Goal: Task Accomplishment & Management: Use online tool/utility

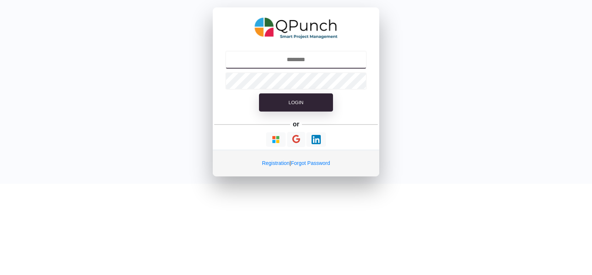
click at [308, 65] on input "text" at bounding box center [296, 60] width 142 height 18
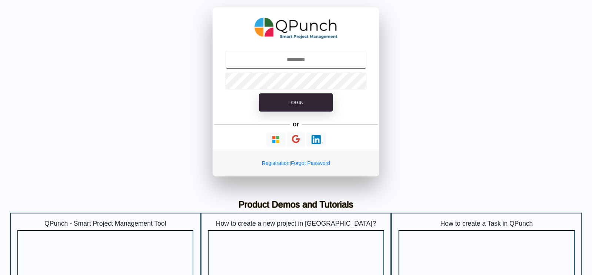
type input "**********"
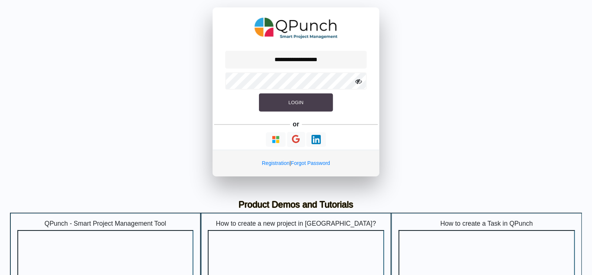
click at [306, 108] on button "Login" at bounding box center [296, 102] width 74 height 19
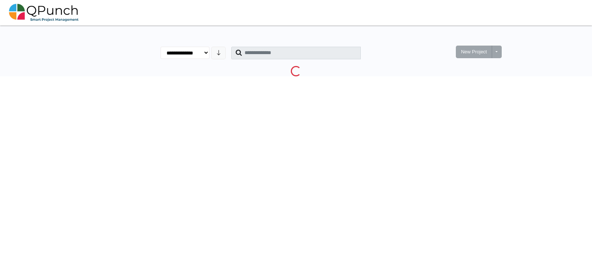
select select "********"
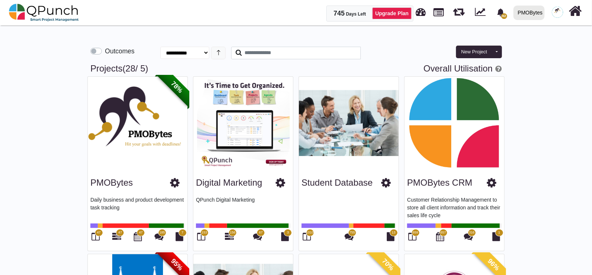
click at [413, 234] on span "659" at bounding box center [415, 232] width 6 height 5
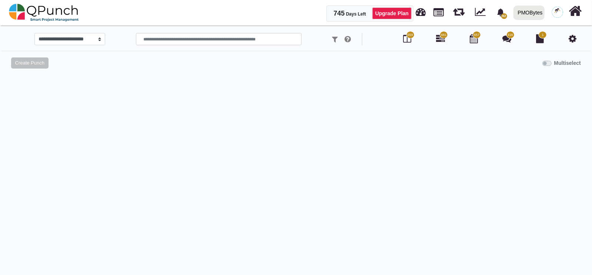
select select "*********"
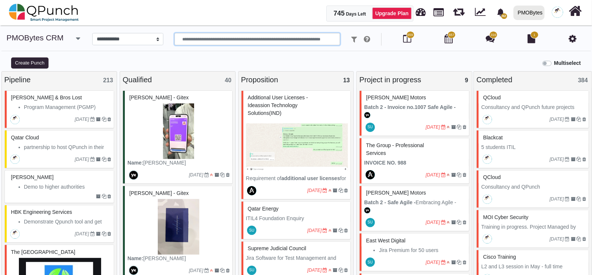
click at [203, 39] on input "text" at bounding box center [257, 39] width 166 height 13
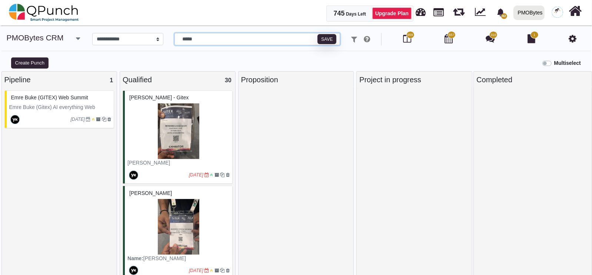
type input "*****"
click at [76, 38] on icon "button" at bounding box center [78, 38] width 4 height 7
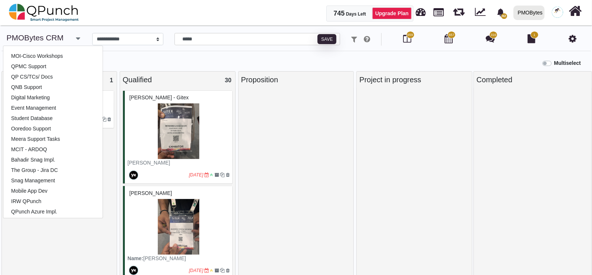
scroll to position [133, 0]
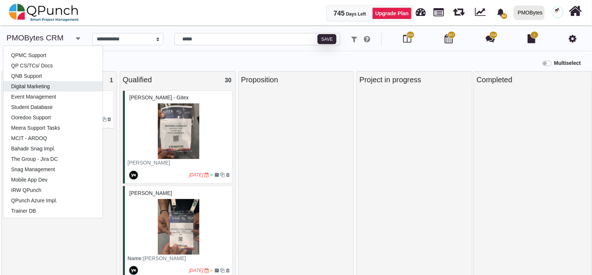
click at [42, 88] on link "Digital Marketing" at bounding box center [52, 86] width 99 height 10
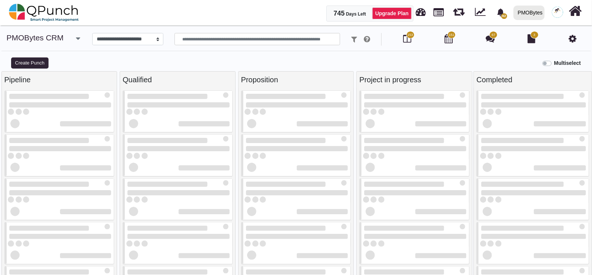
select select "*****"
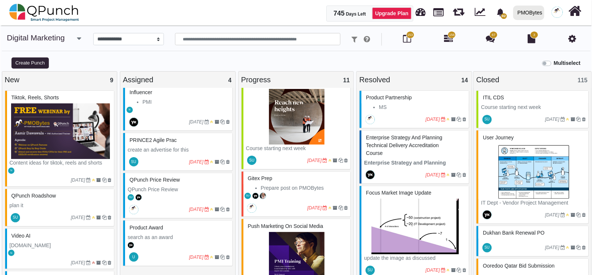
scroll to position [380, 0]
click at [277, 193] on div "SU" at bounding box center [296, 196] width 107 height 8
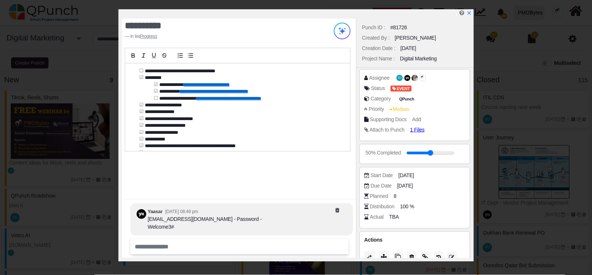
scroll to position [51, 0]
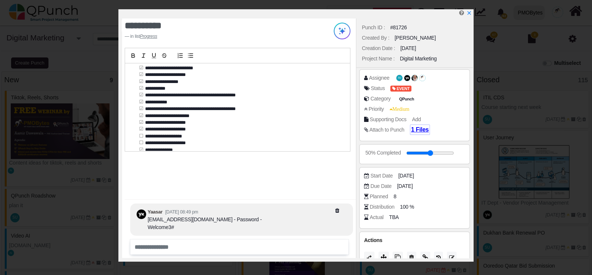
click at [421, 132] on span "1 Files" at bounding box center [420, 129] width 18 height 6
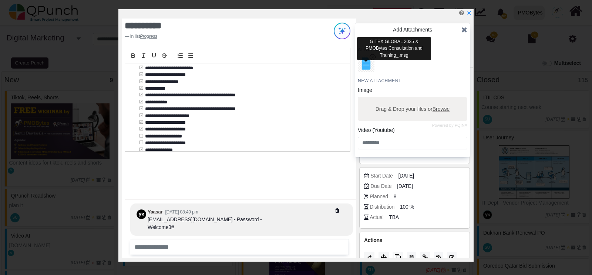
click at [363, 63] on img "button" at bounding box center [366, 63] width 19 height 19
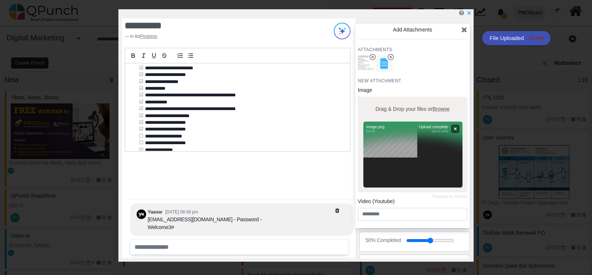
click at [465, 32] on icon at bounding box center [465, 29] width 6 height 7
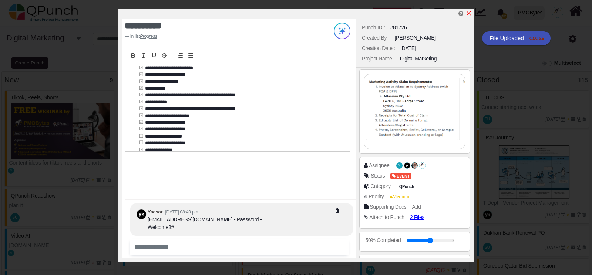
click at [468, 15] on icon "x" at bounding box center [469, 13] width 4 height 4
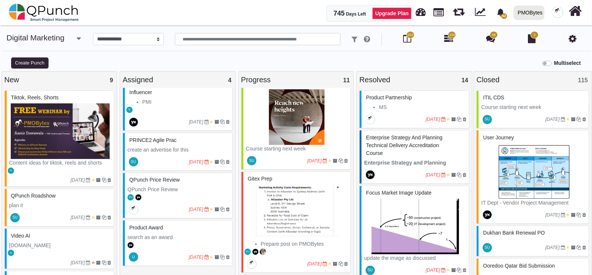
click at [84, 37] on button "button" at bounding box center [79, 39] width 12 height 12
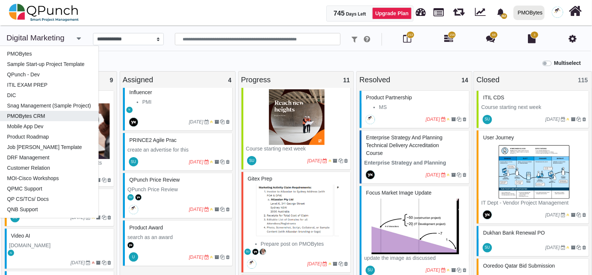
click at [36, 116] on link "PMOBytes CRM" at bounding box center [48, 116] width 99 height 10
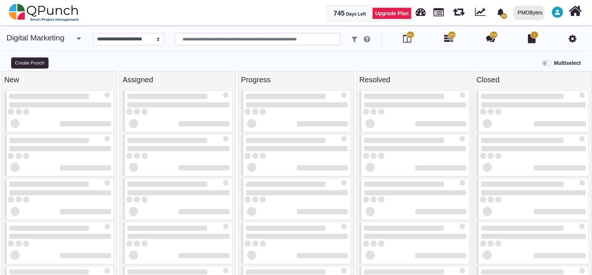
select select "*********"
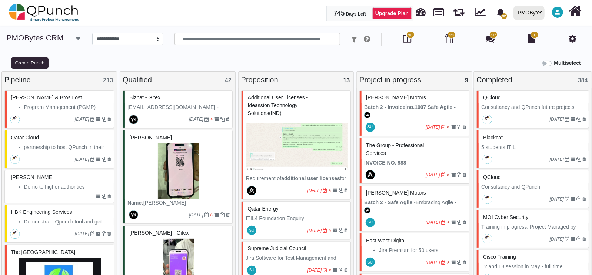
click at [173, 190] on img at bounding box center [178, 171] width 102 height 56
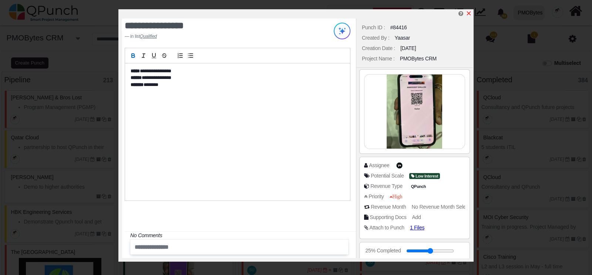
click at [471, 14] on icon "x" at bounding box center [469, 13] width 6 height 6
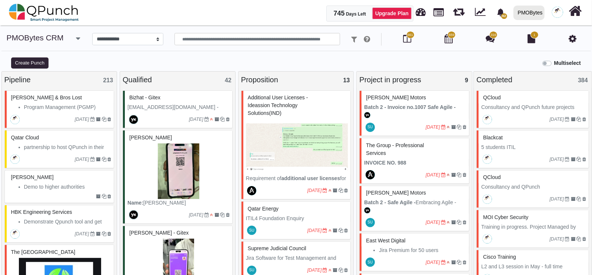
click at [178, 232] on div "[PERSON_NAME] - Gitex" at bounding box center [178, 232] width 102 height 11
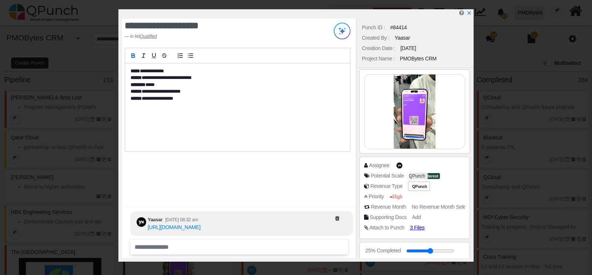
click at [412, 186] on span "QPunch" at bounding box center [420, 186] width 18 height 6
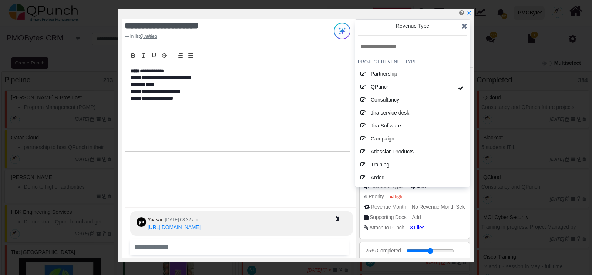
click at [467, 29] on icon at bounding box center [465, 25] width 6 height 7
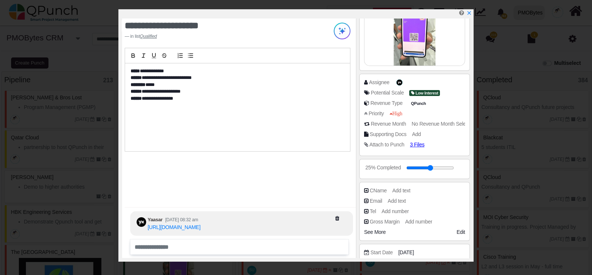
scroll to position [84, 0]
click at [384, 230] on span "See More" at bounding box center [374, 231] width 21 height 6
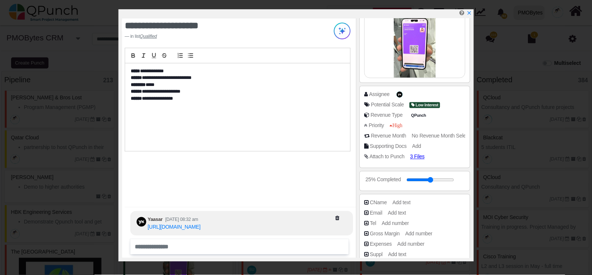
scroll to position [71, 0]
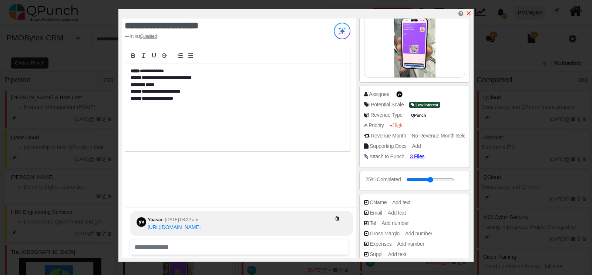
click at [468, 13] on icon "x" at bounding box center [469, 13] width 4 height 4
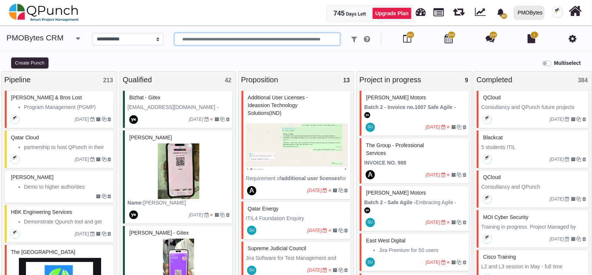
click at [209, 41] on input "text" at bounding box center [257, 39] width 166 height 13
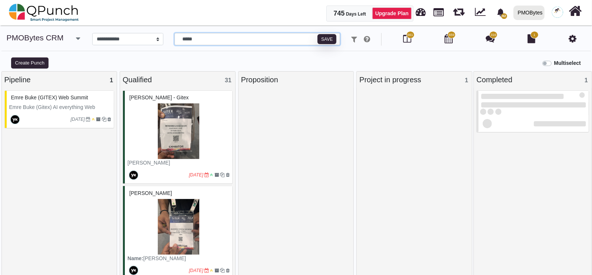
type input "*****"
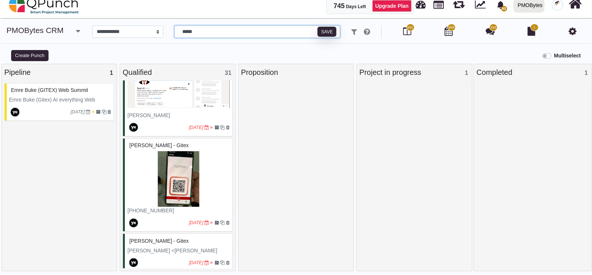
scroll to position [2689, 0]
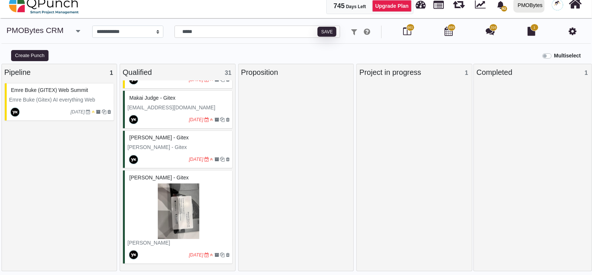
click at [161, 201] on img at bounding box center [178, 211] width 102 height 56
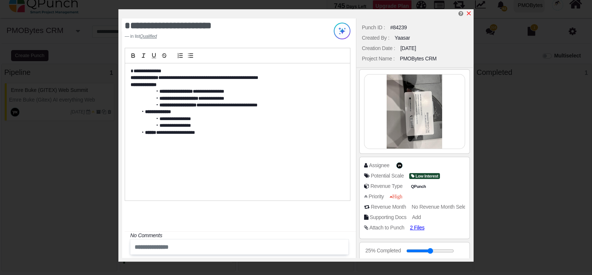
click at [470, 11] on icon "x" at bounding box center [469, 13] width 6 height 6
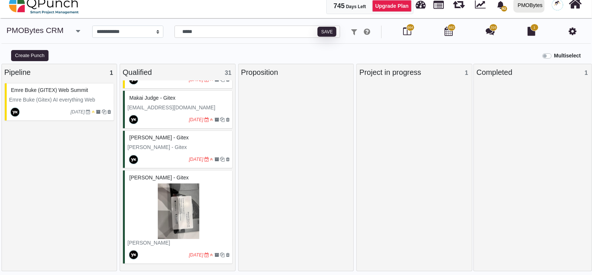
click at [169, 144] on p "[PERSON_NAME] - Gitex" at bounding box center [178, 147] width 102 height 8
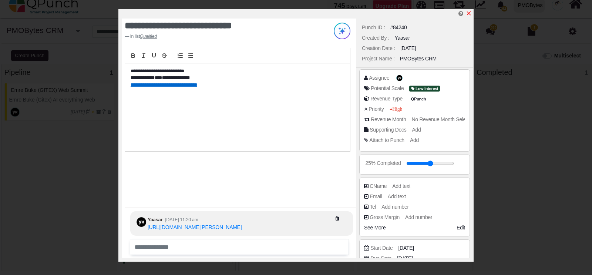
click at [469, 12] on icon "x" at bounding box center [469, 13] width 6 height 6
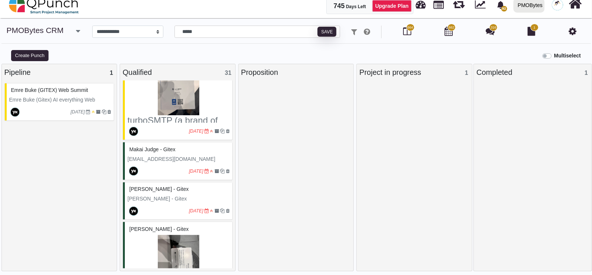
scroll to position [2626, 0]
click at [159, 164] on p "[EMAIL_ADDRESS][DOMAIN_NAME]" at bounding box center [178, 160] width 102 height 8
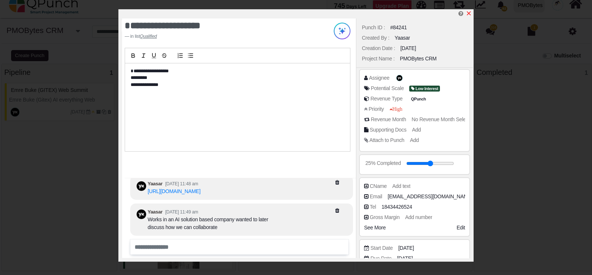
click at [469, 15] on icon "x" at bounding box center [469, 13] width 6 height 6
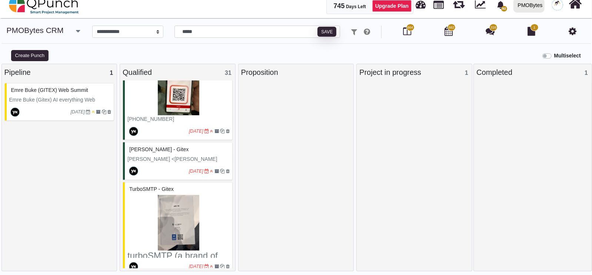
scroll to position [2491, 0]
click at [152, 156] on div "[PERSON_NAME] - Gitex" at bounding box center [178, 149] width 102 height 11
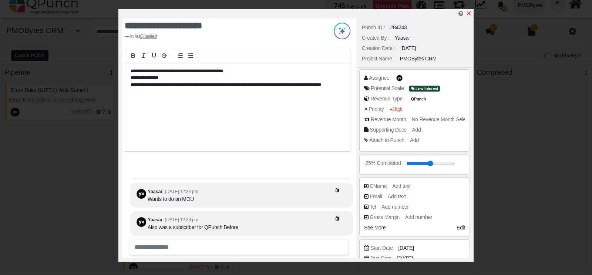
click at [470, 13] on icon "x" at bounding box center [469, 13] width 4 height 4
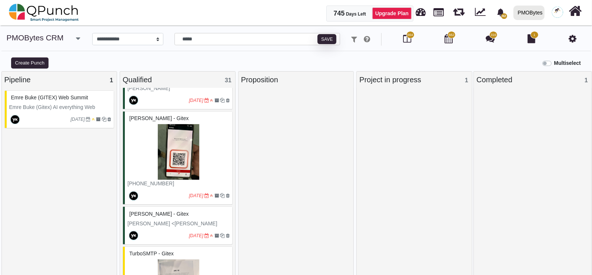
scroll to position [2434, 0]
click at [159, 180] on img at bounding box center [178, 152] width 102 height 56
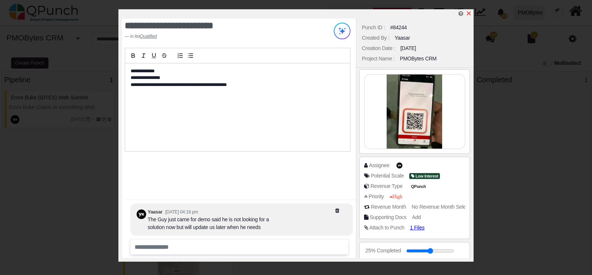
click at [468, 12] on icon "x" at bounding box center [469, 13] width 6 height 6
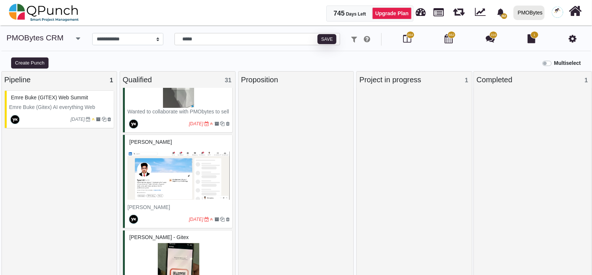
scroll to position [2315, 0]
click at [168, 199] on img at bounding box center [178, 176] width 102 height 56
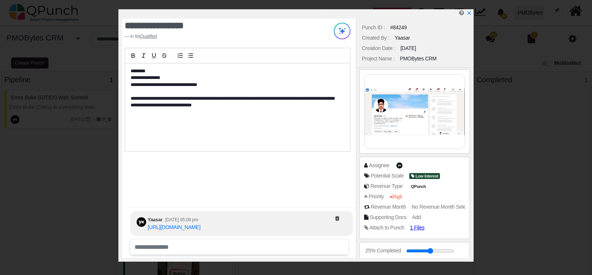
drag, startPoint x: 0, startPoint y: 257, endPoint x: 326, endPoint y: 177, distance: 335.8
click at [326, 177] on div "**********" at bounding box center [239, 138] width 234 height 239
click at [470, 10] on link at bounding box center [469, 13] width 6 height 6
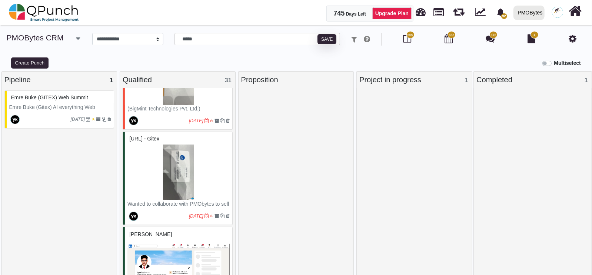
scroll to position [2224, 0]
click at [176, 185] on img at bounding box center [178, 172] width 102 height 56
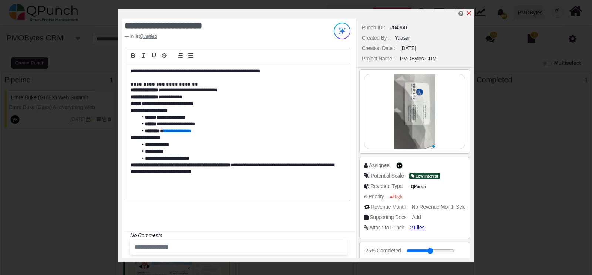
click at [470, 12] on icon "x" at bounding box center [469, 13] width 6 height 6
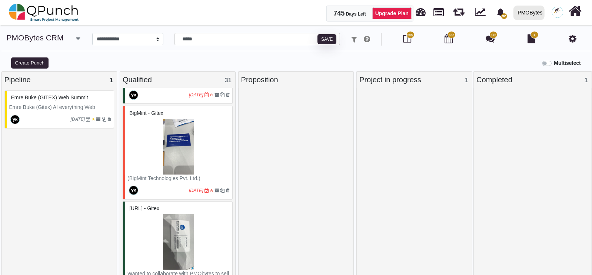
scroll to position [2153, 0]
click at [163, 162] on img at bounding box center [178, 148] width 102 height 56
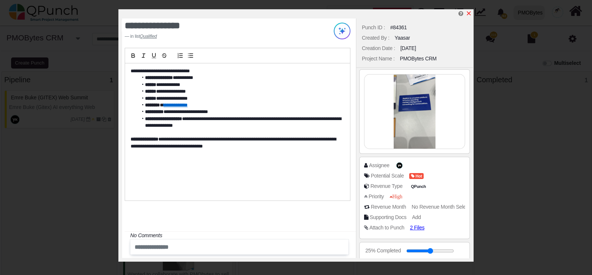
click at [470, 15] on icon "x" at bounding box center [469, 13] width 4 height 4
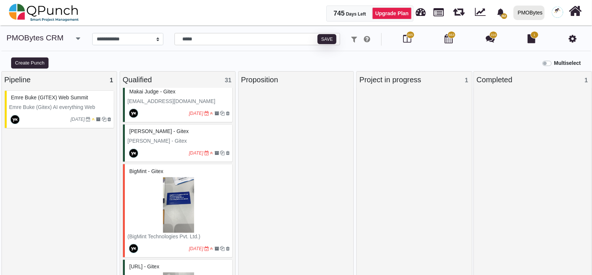
scroll to position [2096, 0]
click at [160, 145] on p "[PERSON_NAME] - Gitex" at bounding box center [178, 141] width 102 height 8
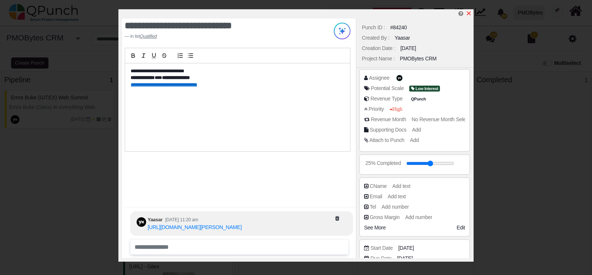
click at [468, 13] on icon "x" at bounding box center [469, 13] width 6 height 6
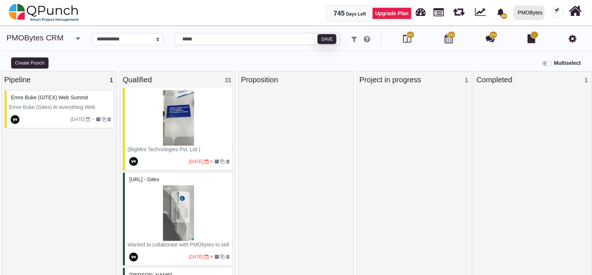
scroll to position [1558, 0]
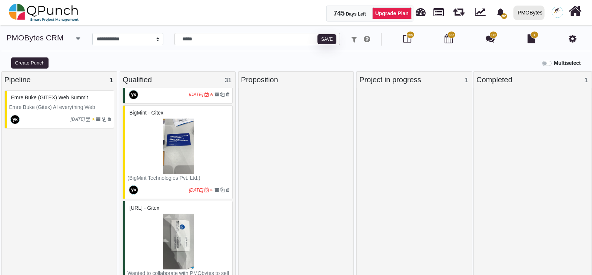
click at [159, 174] on img at bounding box center [178, 146] width 102 height 56
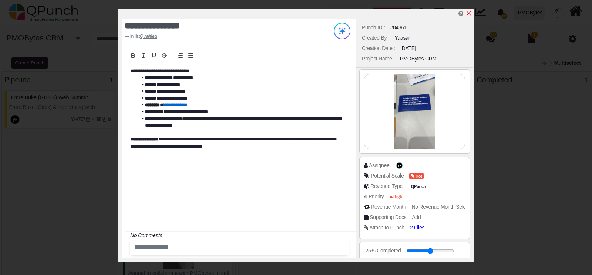
click at [471, 12] on icon "x" at bounding box center [469, 13] width 6 height 6
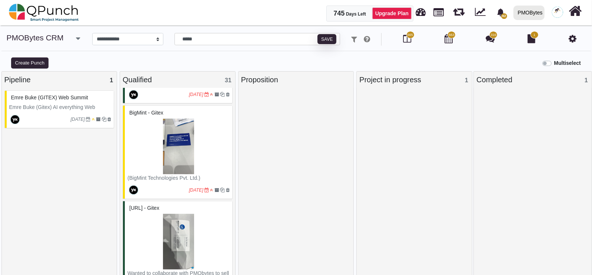
scroll to position [1473, 0]
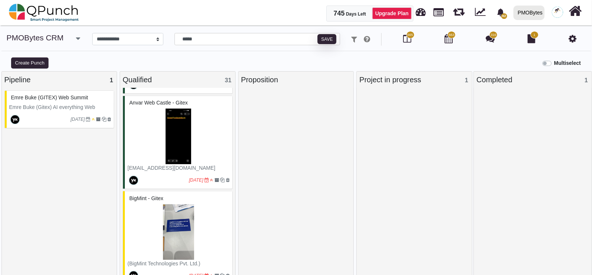
click at [174, 155] on img at bounding box center [178, 136] width 102 height 56
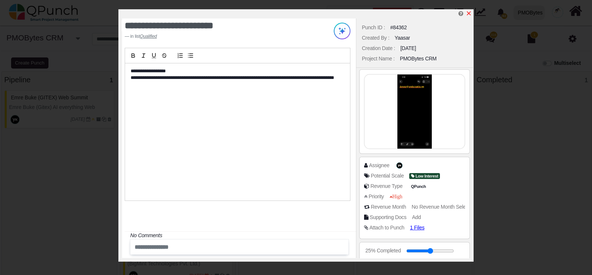
click at [471, 14] on icon "x" at bounding box center [469, 13] width 6 height 6
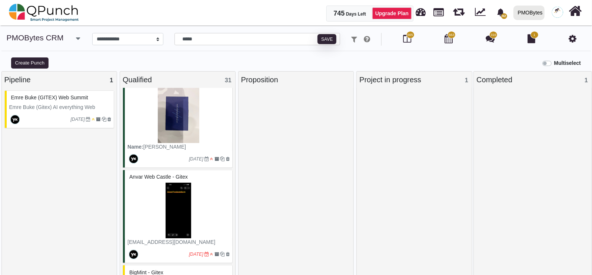
scroll to position [1358, 0]
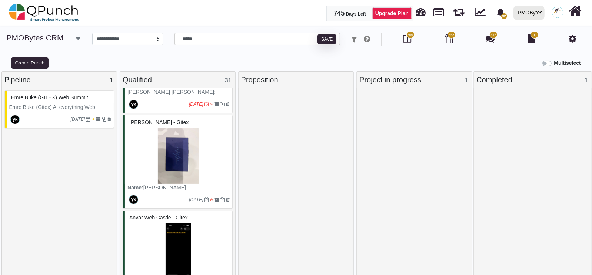
click at [171, 169] on img at bounding box center [178, 156] width 102 height 56
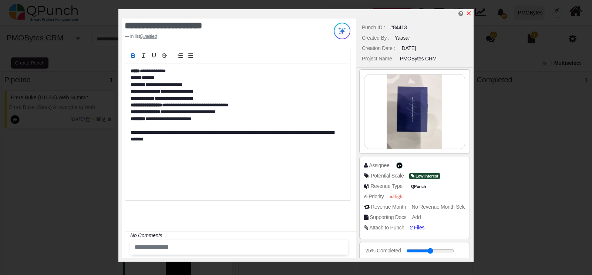
click at [467, 11] on icon "x" at bounding box center [469, 13] width 6 height 6
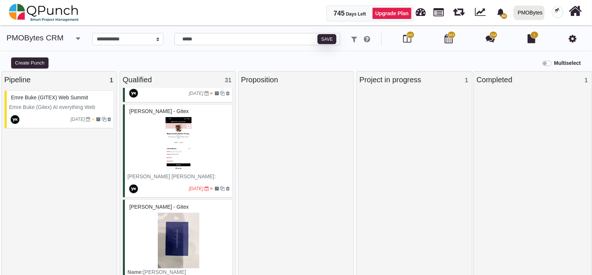
scroll to position [1273, 0]
click at [187, 173] on img at bounding box center [178, 145] width 102 height 56
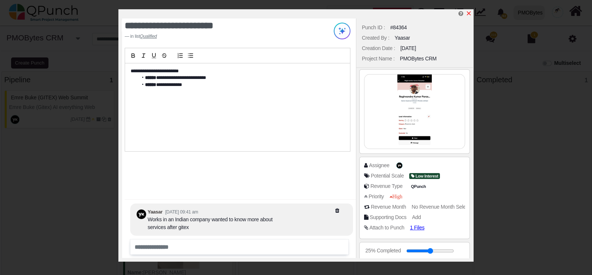
click at [470, 15] on icon "x" at bounding box center [469, 13] width 4 height 4
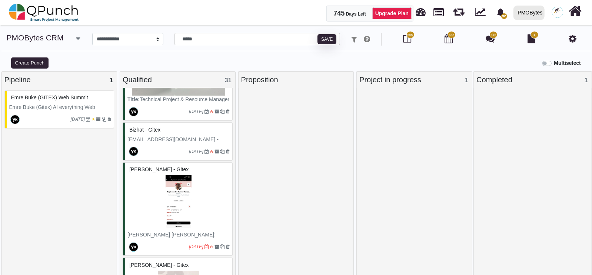
scroll to position [1214, 0]
click at [177, 118] on div at bounding box center [164, 113] width 50 height 12
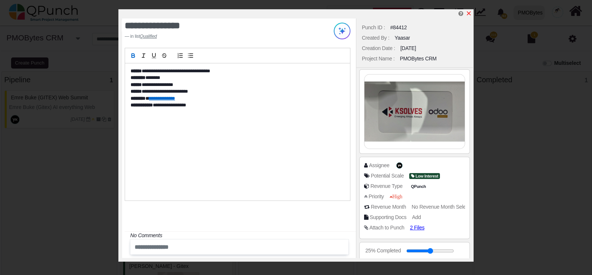
click at [470, 13] on icon "x" at bounding box center [469, 13] width 4 height 4
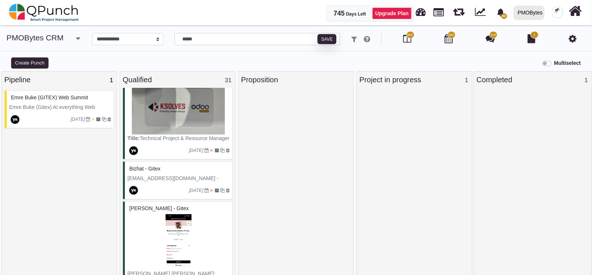
scroll to position [1093, 0]
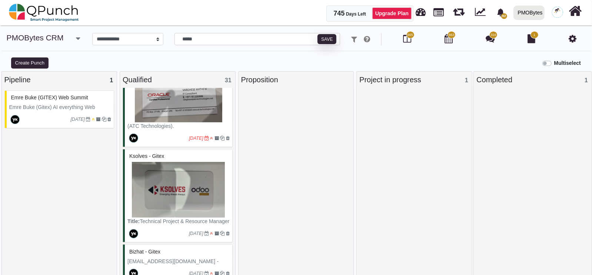
click at [179, 217] on img at bounding box center [178, 190] width 102 height 56
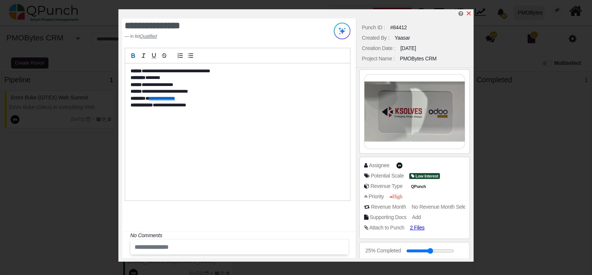
click at [469, 14] on icon "x" at bounding box center [469, 13] width 4 height 4
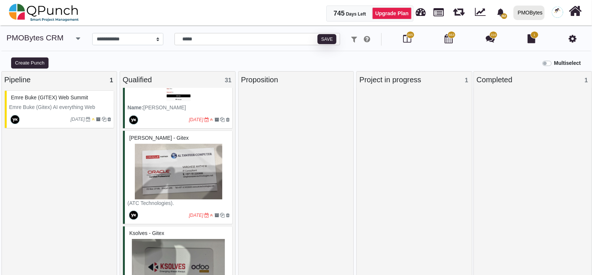
scroll to position [1015, 0]
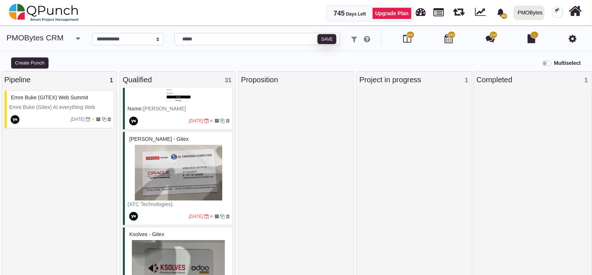
click at [167, 196] on img at bounding box center [178, 173] width 102 height 56
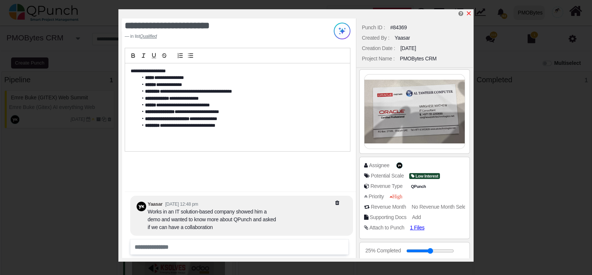
click at [469, 12] on icon "x" at bounding box center [469, 13] width 6 height 6
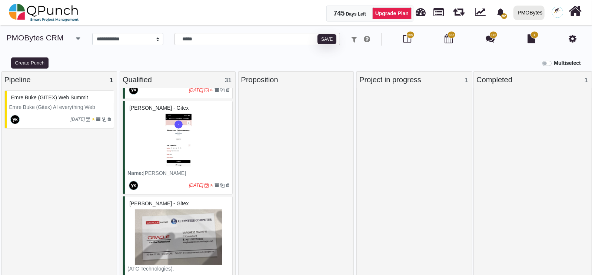
scroll to position [950, 0]
click at [174, 170] on img at bounding box center [178, 142] width 102 height 56
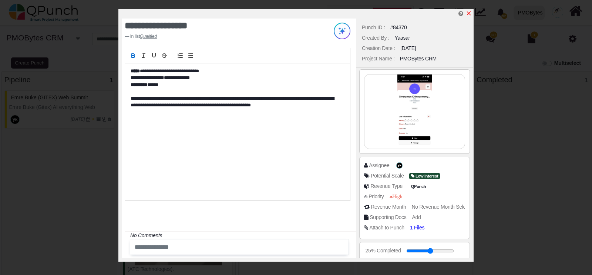
click at [470, 12] on icon "x" at bounding box center [469, 13] width 4 height 4
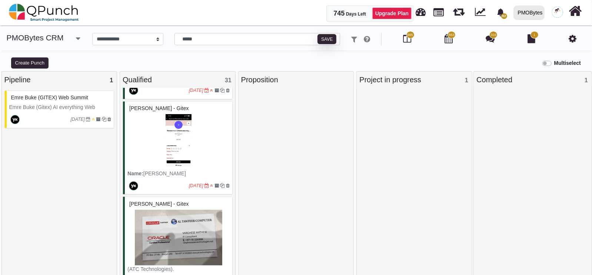
scroll to position [871, 0]
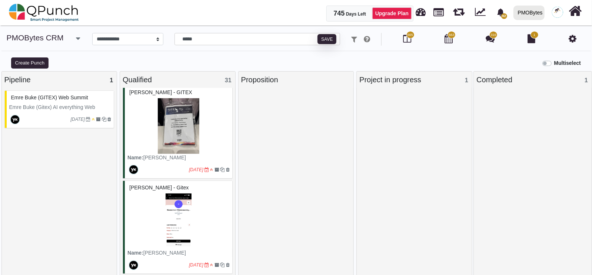
click at [161, 145] on img at bounding box center [178, 126] width 102 height 56
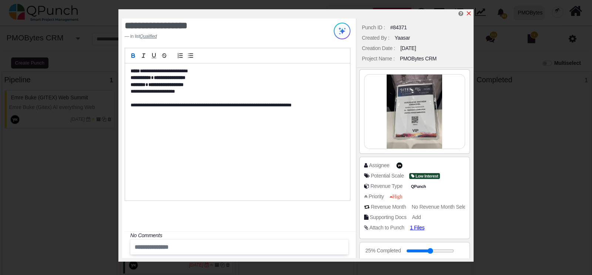
click at [468, 13] on icon "x" at bounding box center [469, 13] width 6 height 6
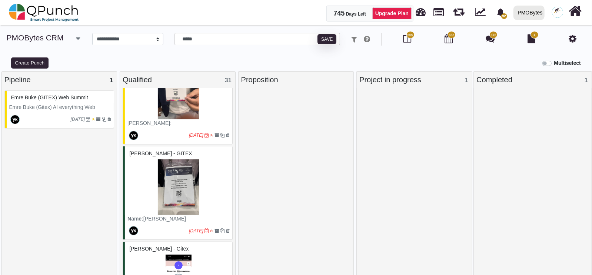
scroll to position [805, 0]
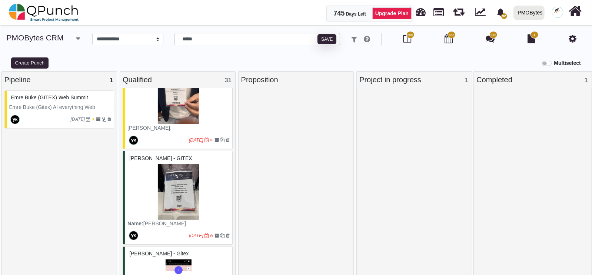
click at [180, 124] on img at bounding box center [178, 97] width 102 height 56
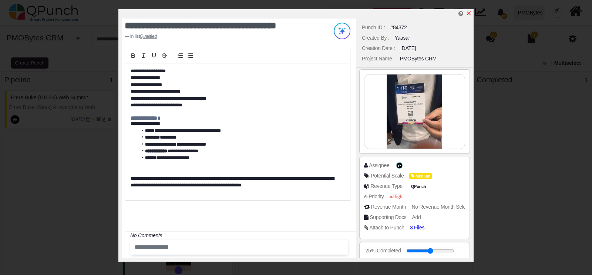
click at [467, 10] on link at bounding box center [469, 13] width 6 height 6
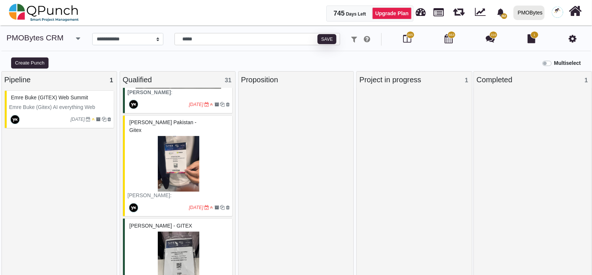
scroll to position [738, 0]
click at [170, 174] on img at bounding box center [178, 164] width 102 height 56
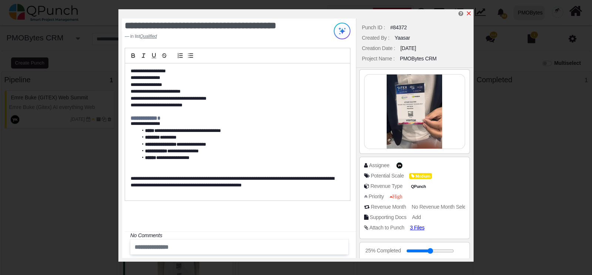
click at [470, 14] on icon "x" at bounding box center [469, 13] width 6 height 6
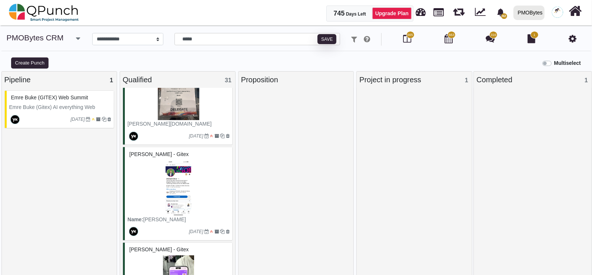
scroll to position [420, 0]
click at [194, 206] on img at bounding box center [178, 188] width 102 height 56
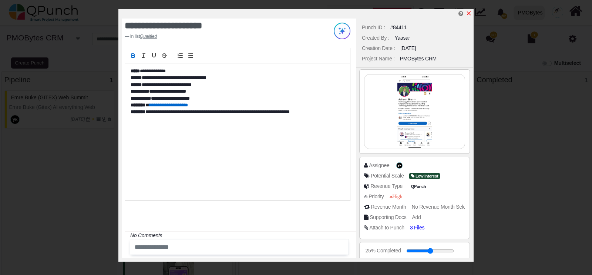
click at [468, 11] on icon "x" at bounding box center [469, 13] width 6 height 6
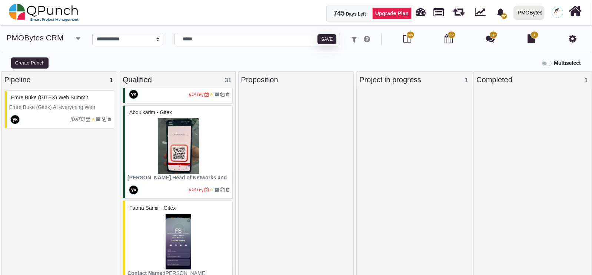
scroll to position [172, 0]
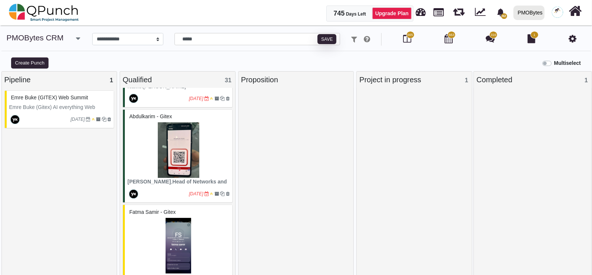
click at [183, 160] on img at bounding box center [178, 150] width 102 height 56
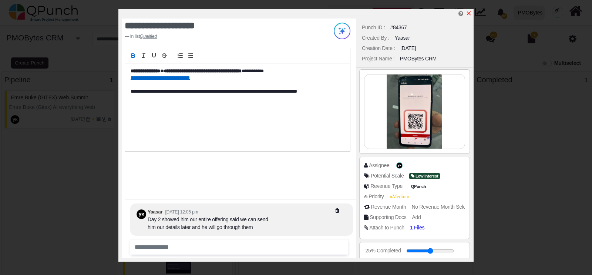
click at [467, 14] on icon "x" at bounding box center [469, 13] width 6 height 6
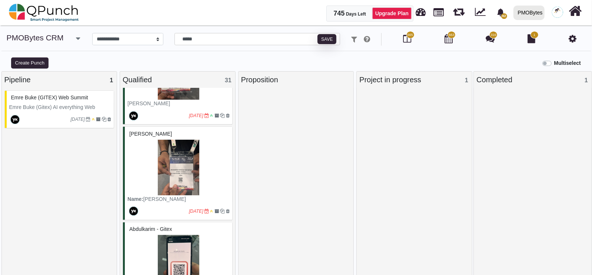
scroll to position [59, 0]
click at [185, 195] on img at bounding box center [178, 168] width 102 height 56
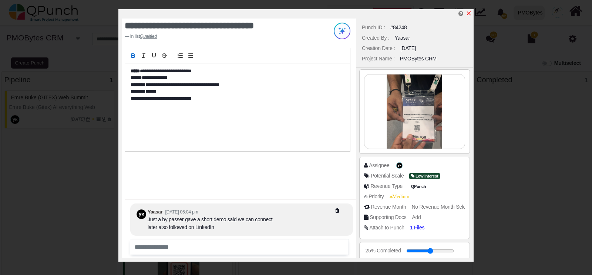
click at [467, 13] on icon "x" at bounding box center [469, 13] width 6 height 6
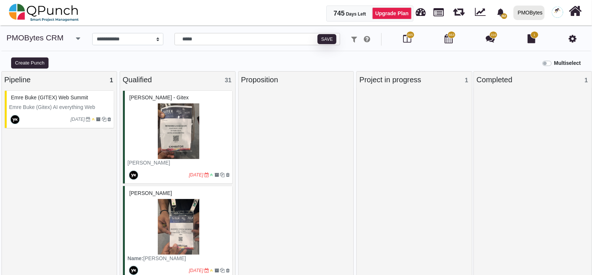
click at [181, 134] on img at bounding box center [178, 131] width 102 height 56
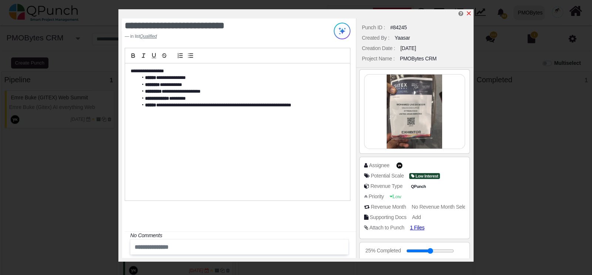
click at [470, 13] on icon "x" at bounding box center [469, 13] width 4 height 4
